Goal: Navigation & Orientation: Find specific page/section

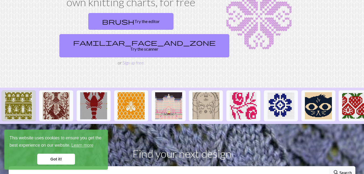
scroll to position [55, 0]
click at [10, 101] on img at bounding box center [18, 105] width 27 height 27
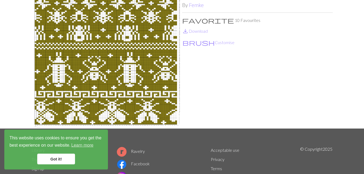
scroll to position [55, 0]
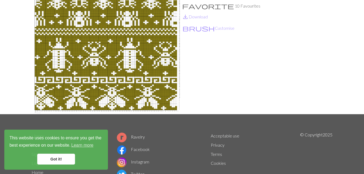
click at [59, 156] on link "Got it!" at bounding box center [56, 158] width 38 height 11
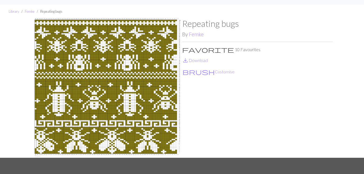
scroll to position [0, 0]
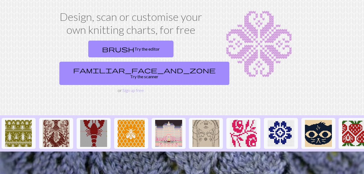
scroll to position [55, 0]
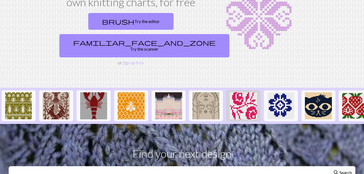
click at [250, 104] on img at bounding box center [243, 105] width 27 height 27
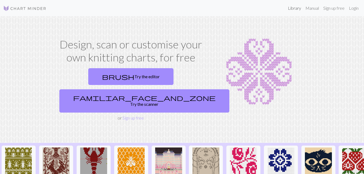
click at [293, 8] on link "Library" at bounding box center [295, 8] width 18 height 11
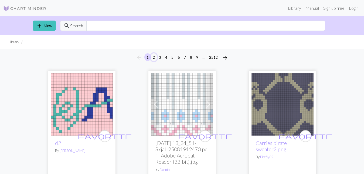
click at [154, 56] on button "2" at bounding box center [154, 57] width 6 height 8
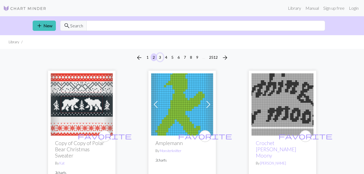
click at [160, 59] on button "3" at bounding box center [160, 57] width 6 height 8
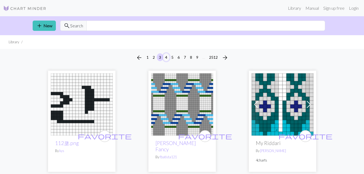
click at [167, 58] on button "4" at bounding box center [166, 57] width 6 height 8
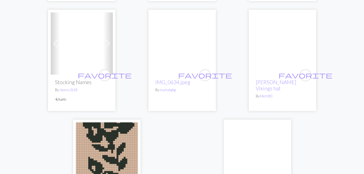
scroll to position [1763, 0]
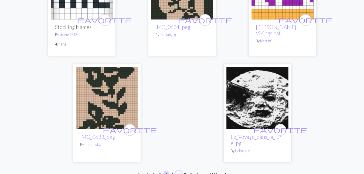
click at [178, 170] on button "6" at bounding box center [178, 174] width 6 height 8
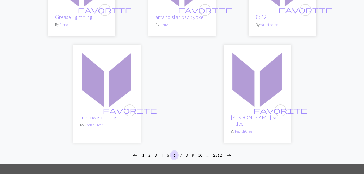
scroll to position [1787, 0]
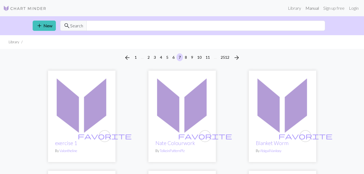
click at [309, 9] on link "Manual" at bounding box center [312, 8] width 18 height 11
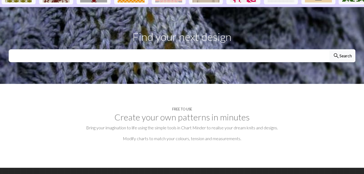
scroll to position [172, 0]
